Goal: Find specific page/section

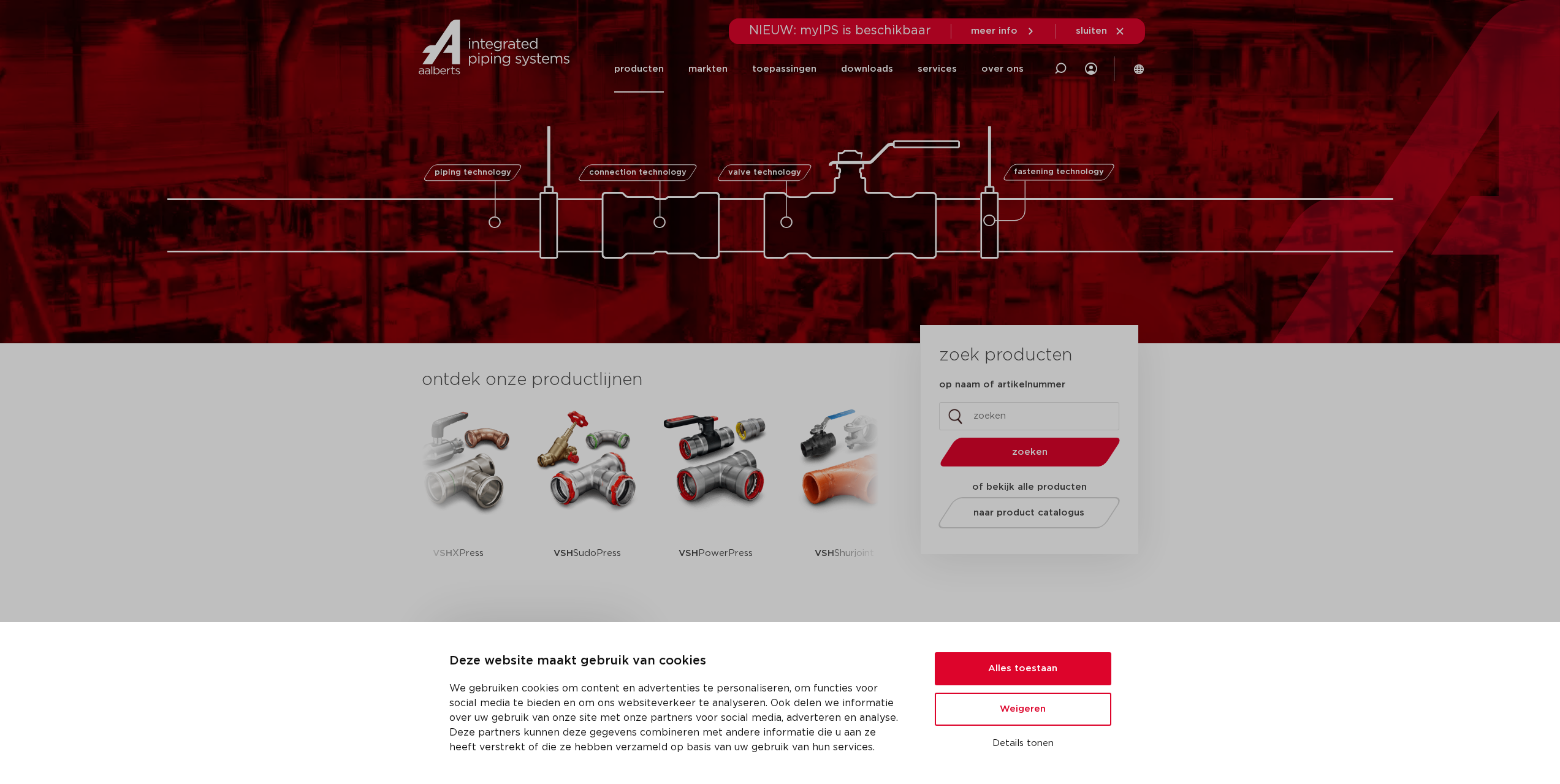
click at [640, 68] on link "producten" at bounding box center [639, 68] width 50 height 47
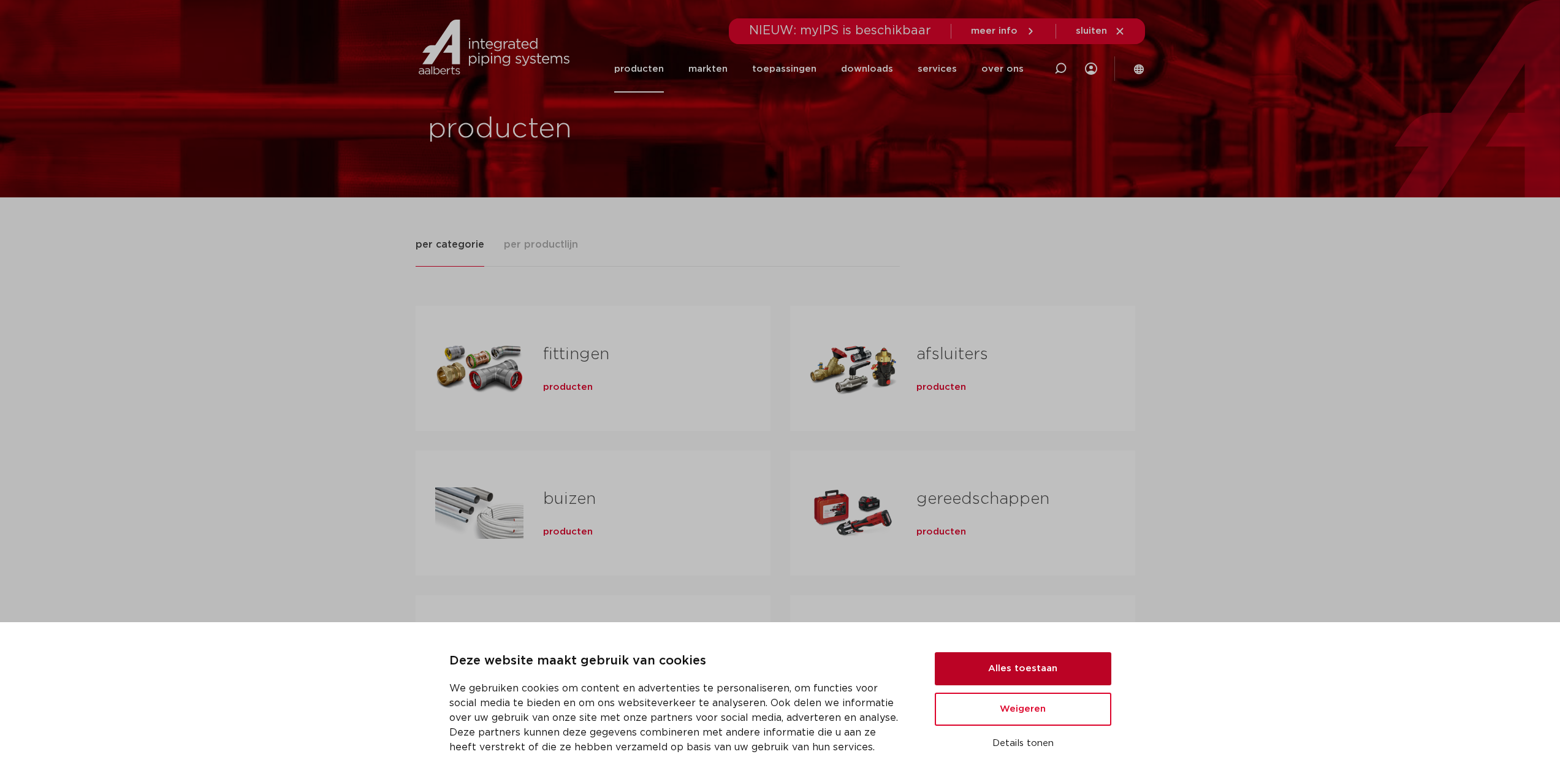
click at [1001, 670] on button "Alles toestaan" at bounding box center [1023, 668] width 176 height 33
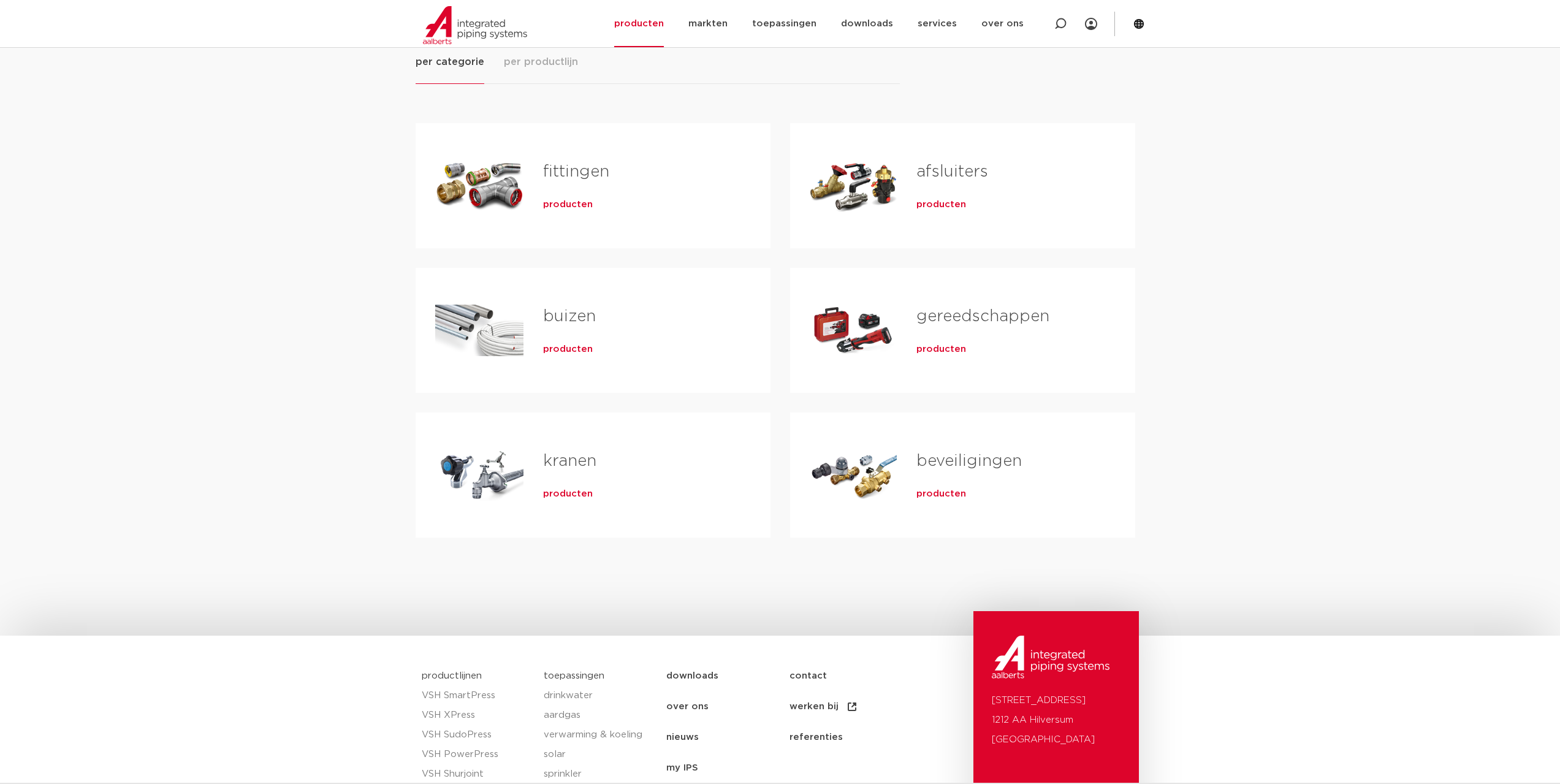
scroll to position [184, 0]
click at [934, 204] on span "producten" at bounding box center [941, 203] width 50 height 12
